Goal: Information Seeking & Learning: Find specific fact

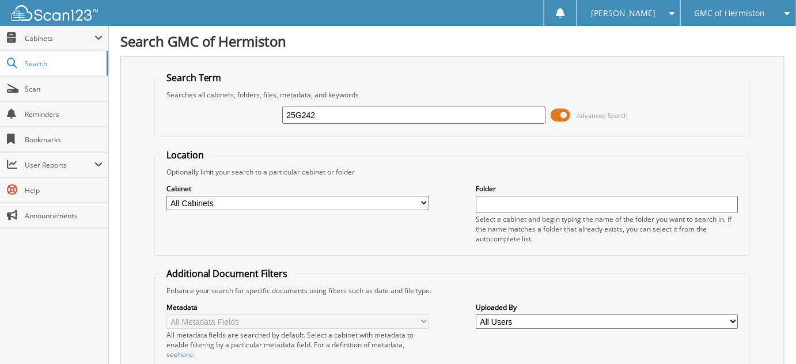
type input "25G242"
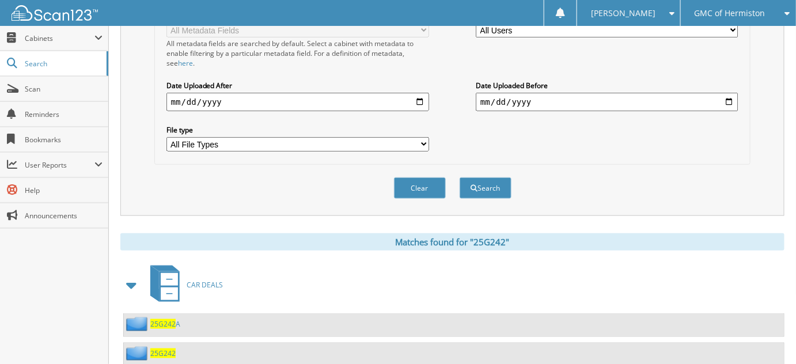
scroll to position [320, 0]
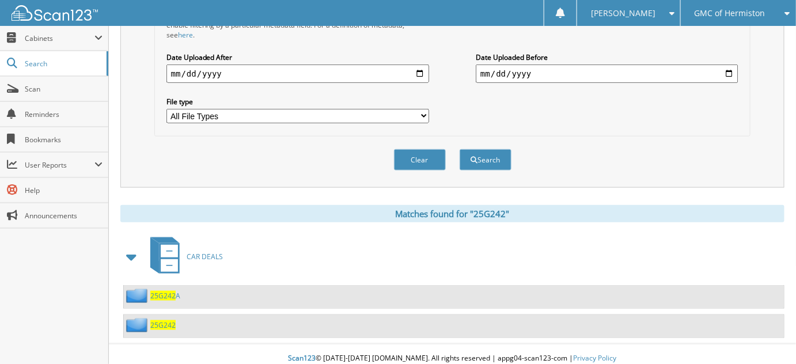
click at [161, 320] on span "25G242" at bounding box center [162, 325] width 25 height 10
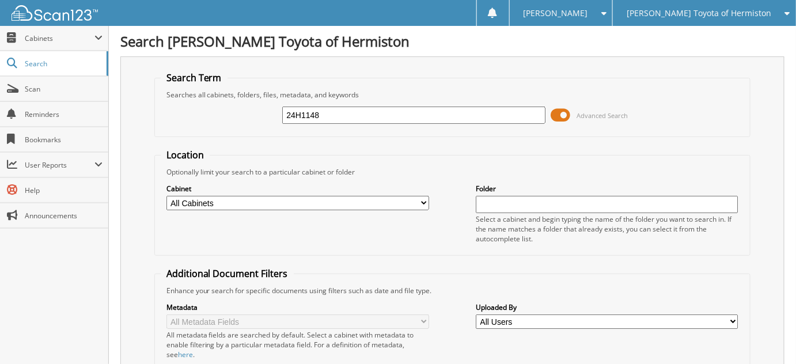
type input "24H1148"
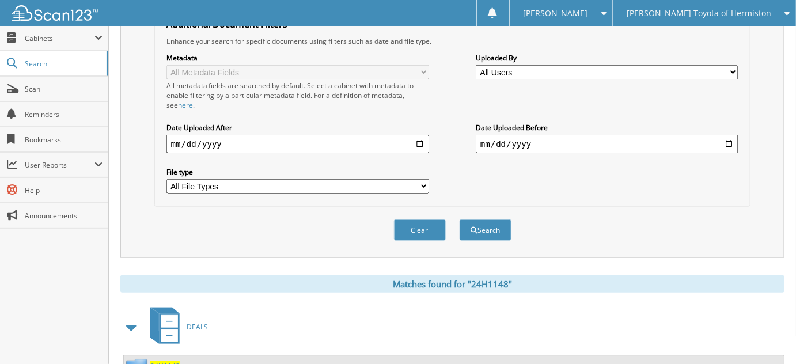
scroll to position [291, 0]
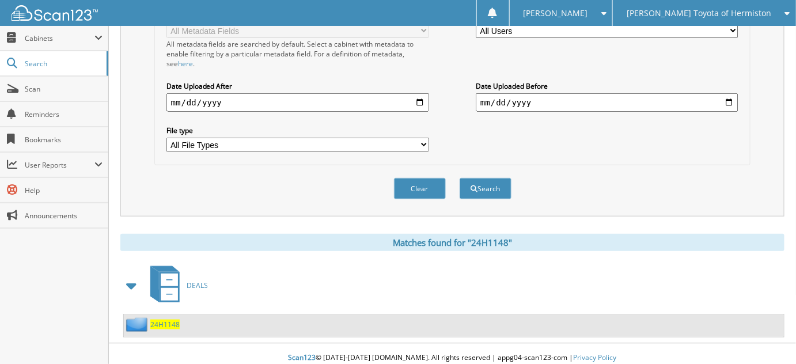
click at [161, 320] on span "24H1148" at bounding box center [164, 325] width 29 height 10
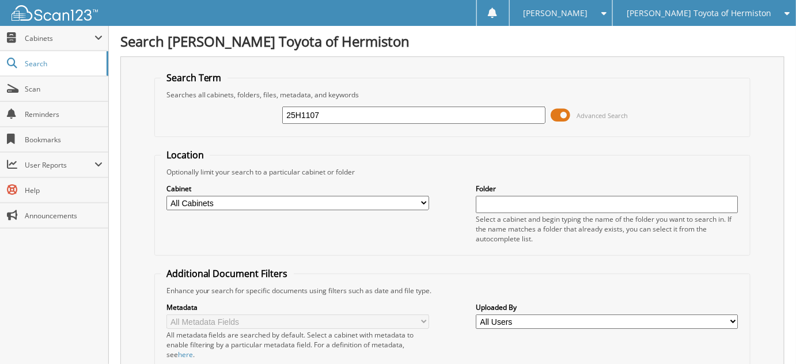
type input "25H1107"
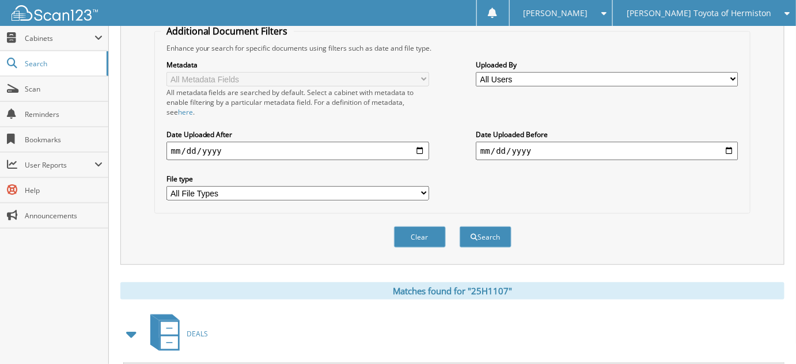
scroll to position [291, 0]
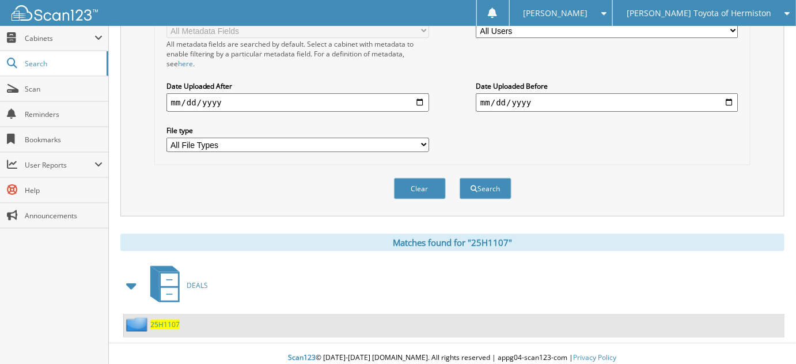
click at [163, 320] on span "25H1107" at bounding box center [164, 325] width 29 height 10
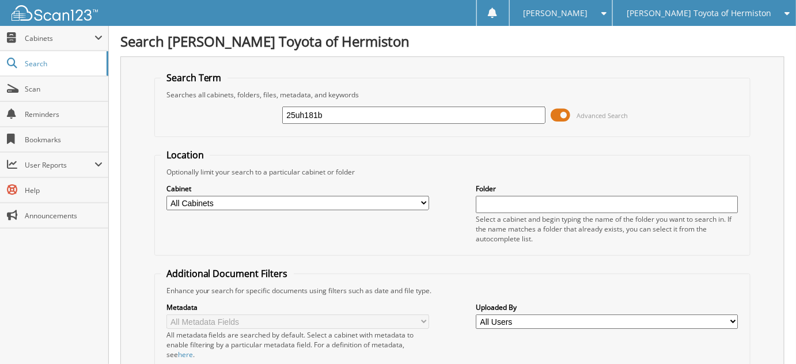
type input "25uh181b"
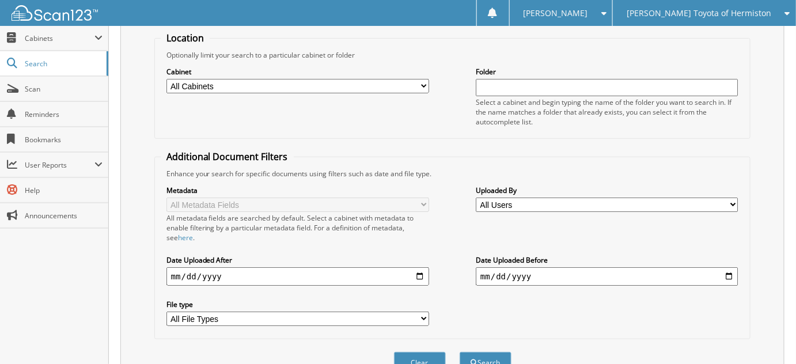
scroll to position [291, 0]
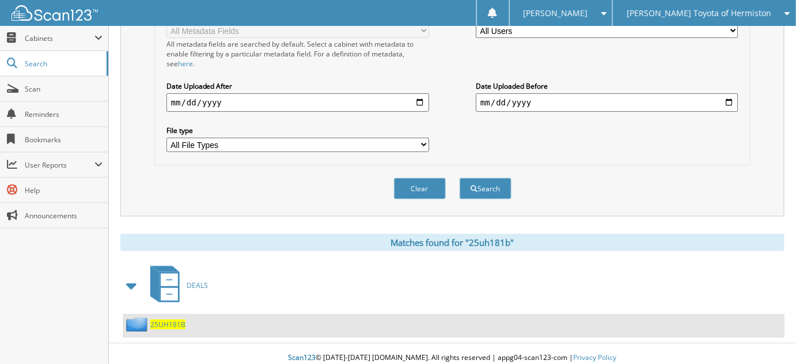
click at [156, 323] on div "25UH181B" at bounding box center [155, 325] width 62 height 14
click at [161, 320] on span "25UH181B" at bounding box center [167, 325] width 35 height 10
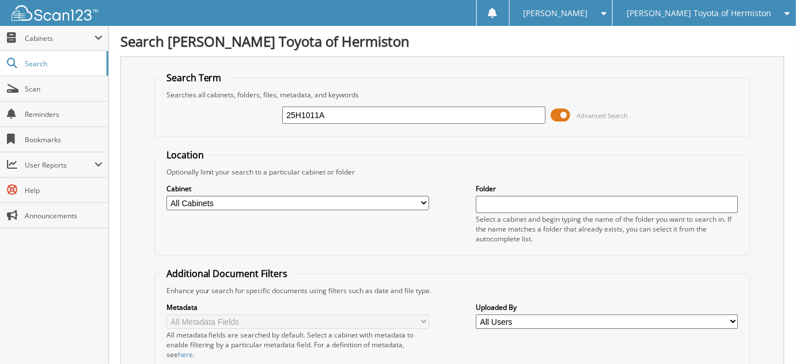
type input "25H1011A"
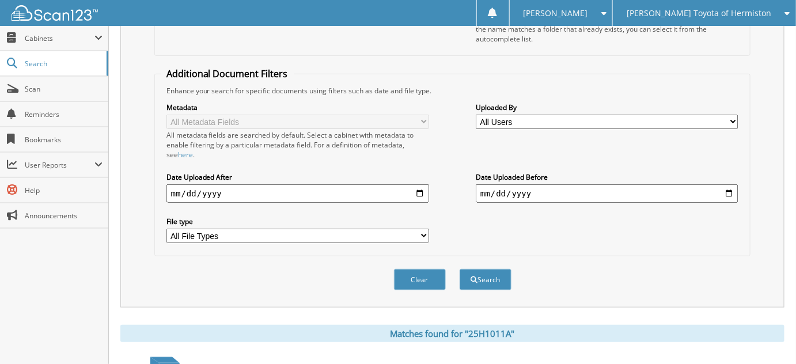
scroll to position [262, 0]
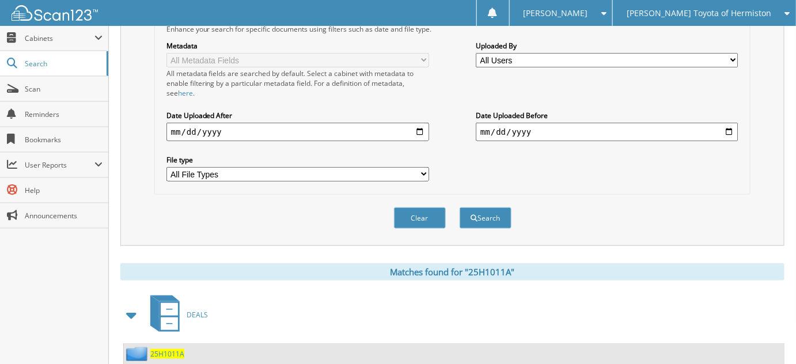
click at [173, 349] on span "25H1011A" at bounding box center [167, 354] width 34 height 10
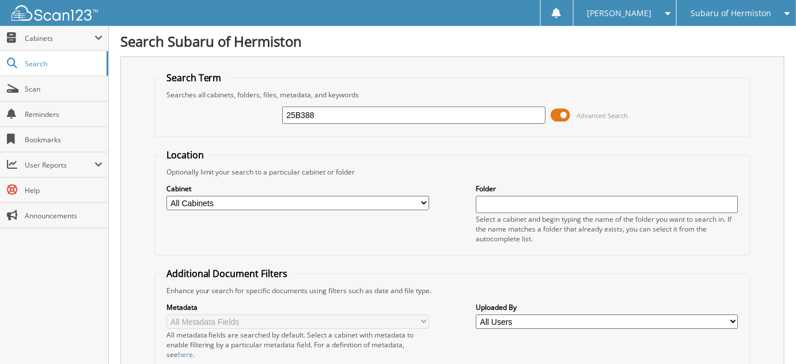
type input "25B388"
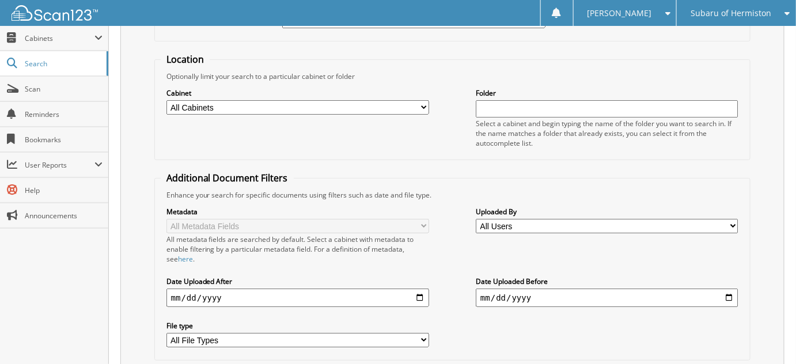
scroll to position [291, 0]
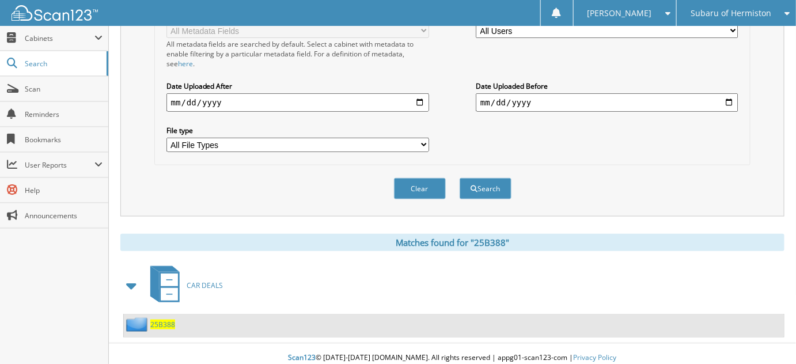
click at [153, 320] on span "25B388" at bounding box center [162, 325] width 25 height 10
